Goal: Find specific page/section: Find specific page/section

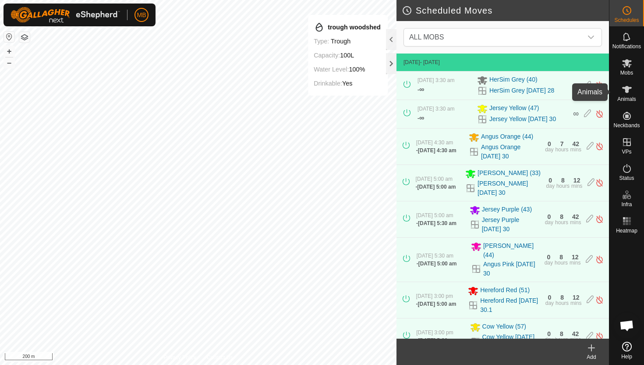
click at [628, 89] on icon at bounding box center [627, 89] width 10 height 7
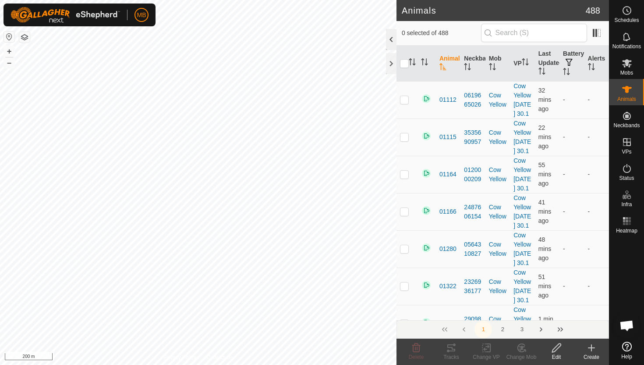
click at [393, 36] on div at bounding box center [391, 39] width 11 height 21
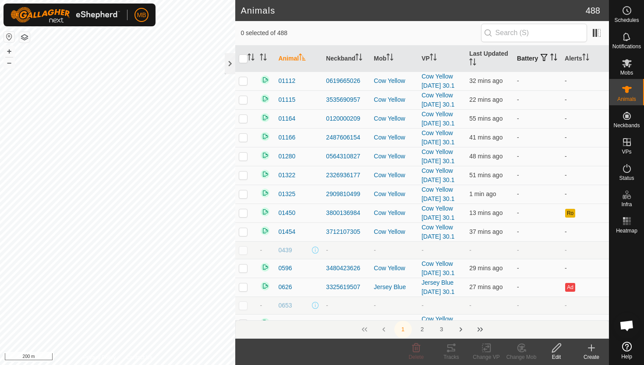
click at [551, 60] on icon "Activate to sort" at bounding box center [554, 56] width 7 height 7
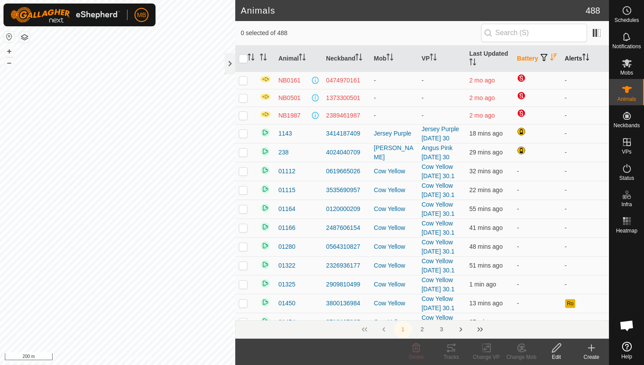
click at [587, 55] on icon "Activate to sort" at bounding box center [585, 56] width 7 height 7
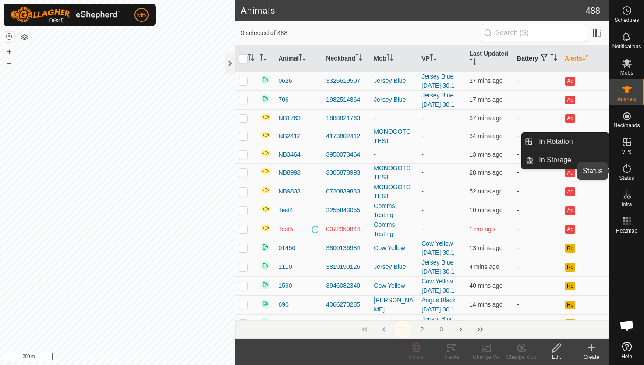
click at [626, 166] on icon at bounding box center [627, 168] width 11 height 11
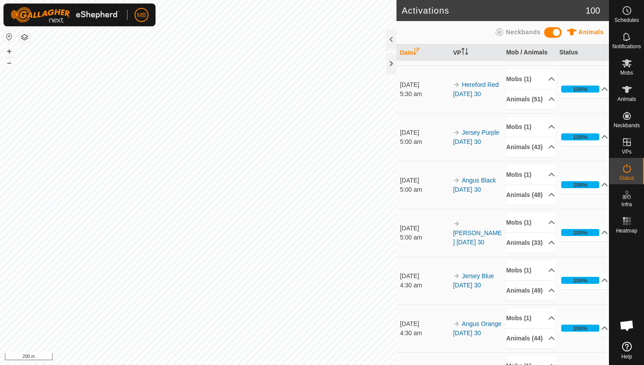
scroll to position [284, 0]
